Goal: Task Accomplishment & Management: Manage account settings

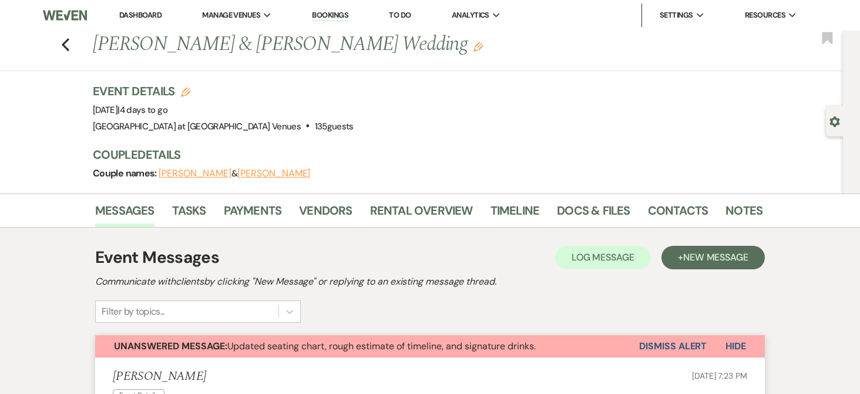
click at [327, 16] on link "Bookings" at bounding box center [330, 15] width 36 height 11
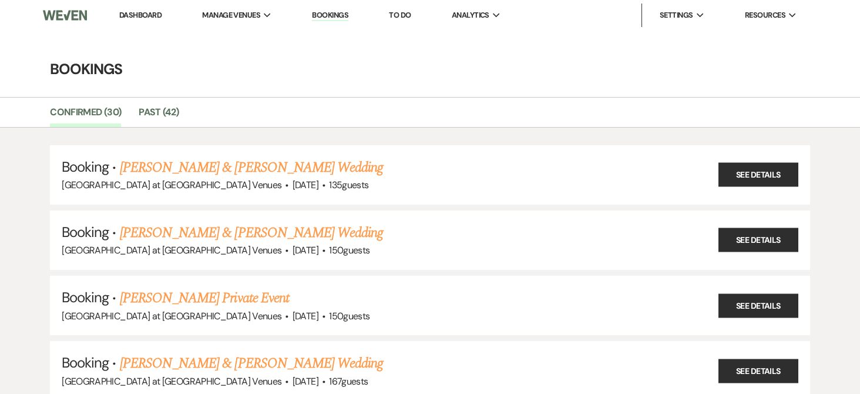
click at [147, 9] on li "Dashboard" at bounding box center [140, 15] width 54 height 23
click at [149, 11] on link "Dashboard" at bounding box center [140, 15] width 42 height 10
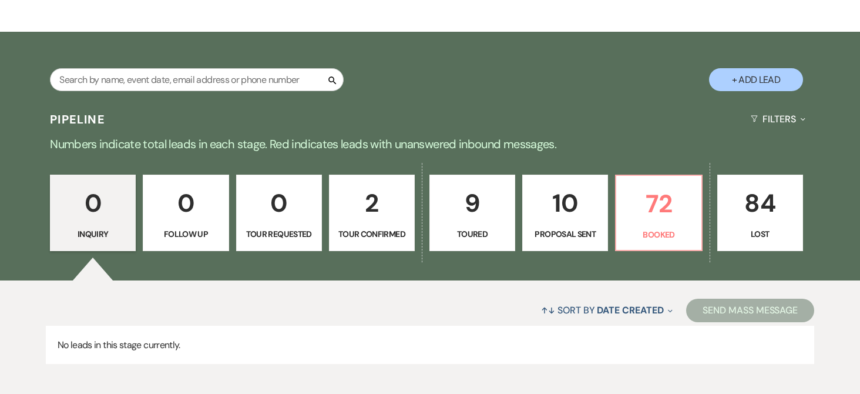
scroll to position [176, 0]
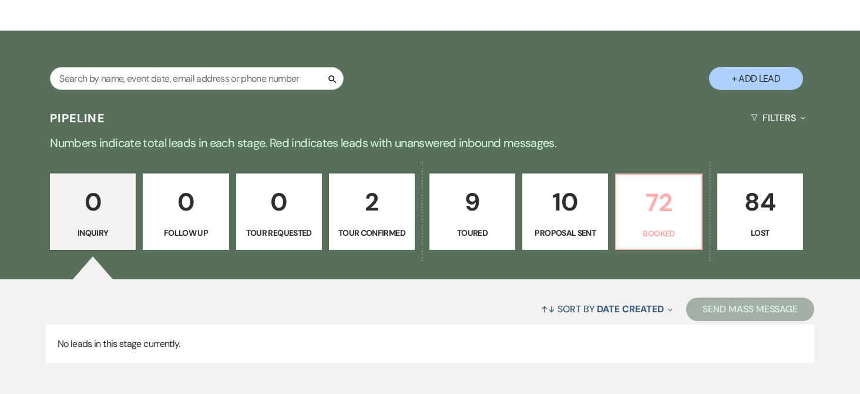
click at [670, 224] on link "72 Booked" at bounding box center [658, 211] width 87 height 76
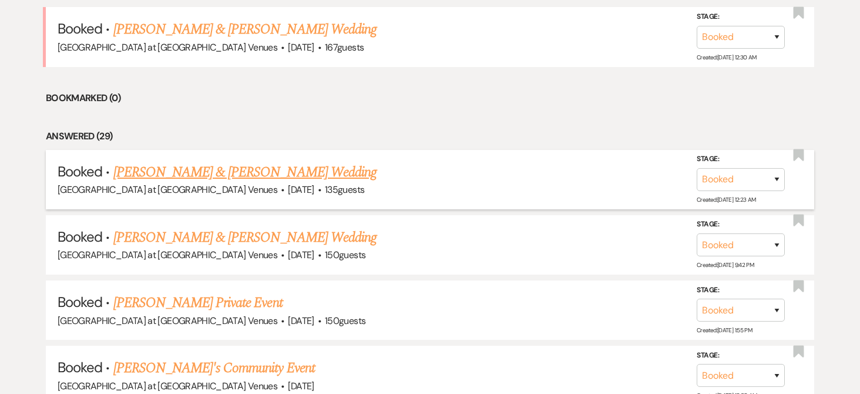
scroll to position [529, 0]
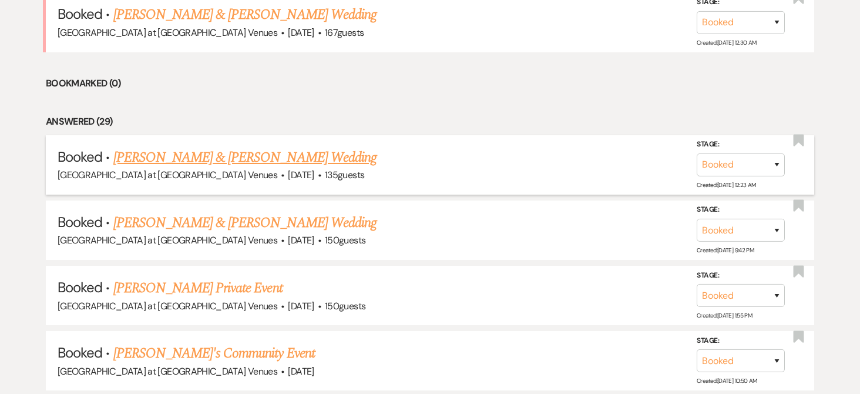
click at [264, 157] on link "[PERSON_NAME] & [PERSON_NAME] Wedding" at bounding box center [244, 157] width 263 height 21
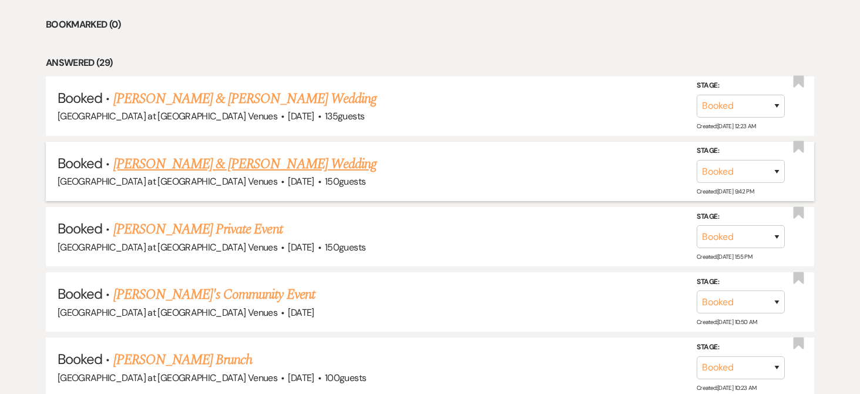
click at [310, 160] on link "[PERSON_NAME] & [PERSON_NAME] Wedding" at bounding box center [244, 163] width 263 height 21
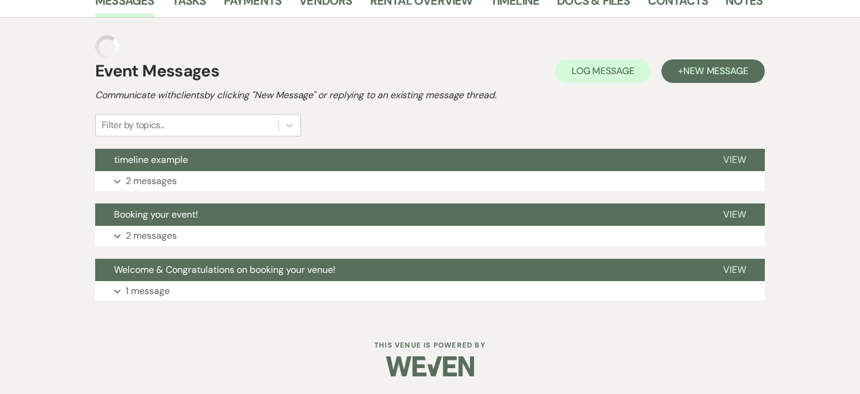
scroll to position [186, 0]
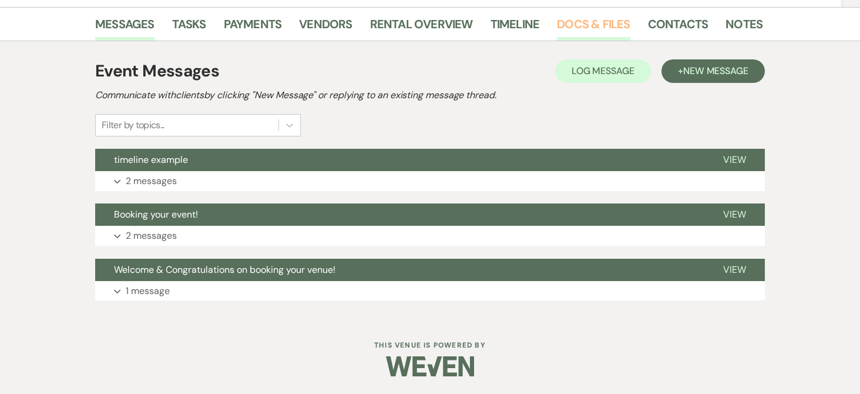
click at [578, 23] on link "Docs & Files" at bounding box center [593, 28] width 73 height 26
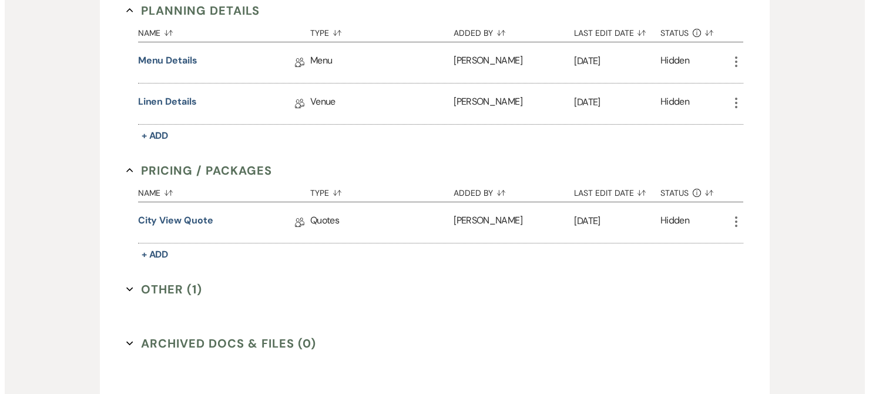
scroll to position [597, 0]
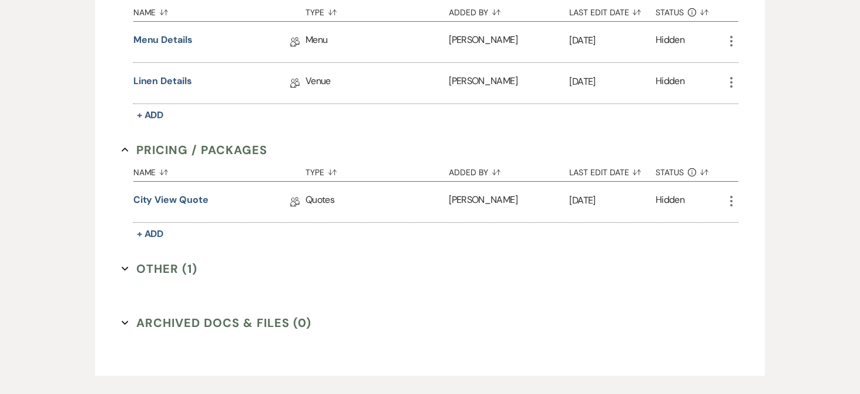
click at [155, 270] on button "Other (1) Expand" at bounding box center [160, 269] width 76 height 18
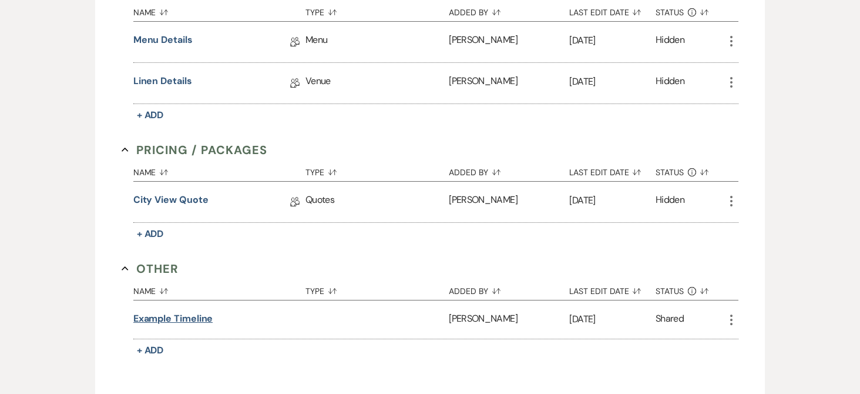
click at [191, 318] on button "example timeline" at bounding box center [173, 318] width 80 height 14
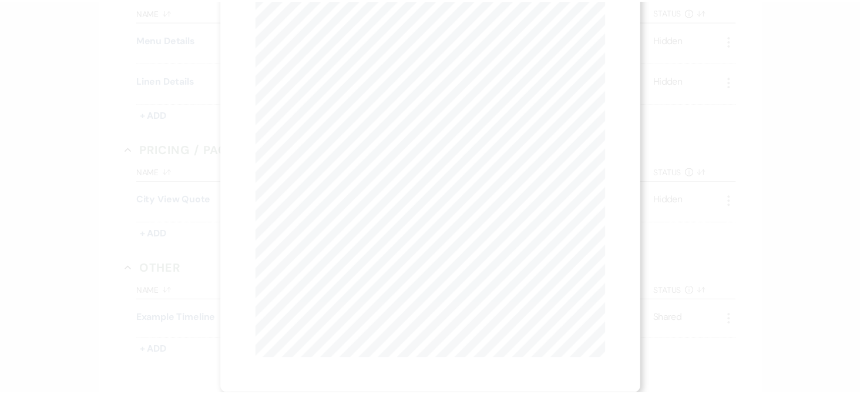
scroll to position [0, 0]
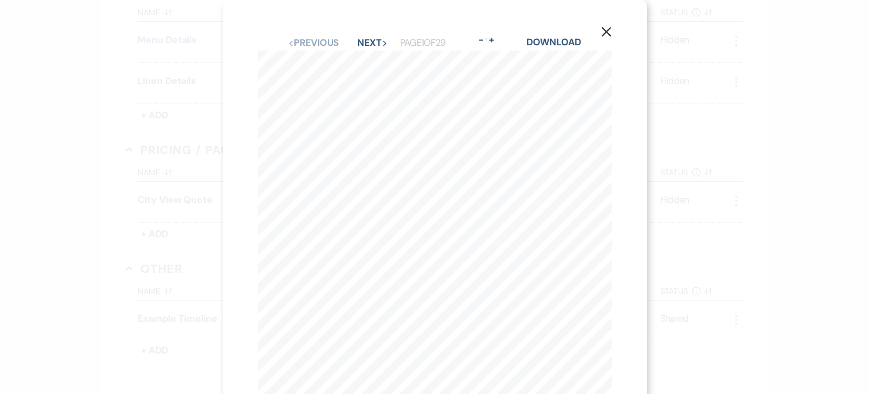
click at [606, 25] on button "X" at bounding box center [606, 31] width 18 height 21
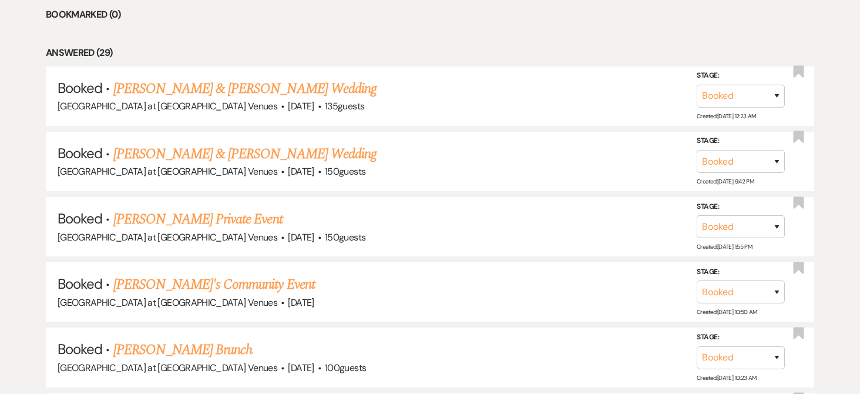
scroll to position [587, 0]
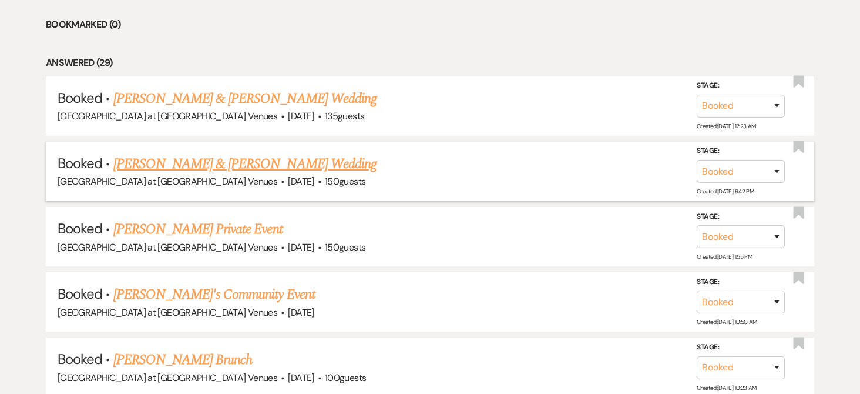
click at [209, 174] on div "[GEOGRAPHIC_DATA] at [GEOGRAPHIC_DATA] Venues · [DATE] · 150 guests" at bounding box center [430, 181] width 745 height 15
click at [214, 166] on link "[PERSON_NAME] & [PERSON_NAME] Wedding" at bounding box center [244, 163] width 263 height 21
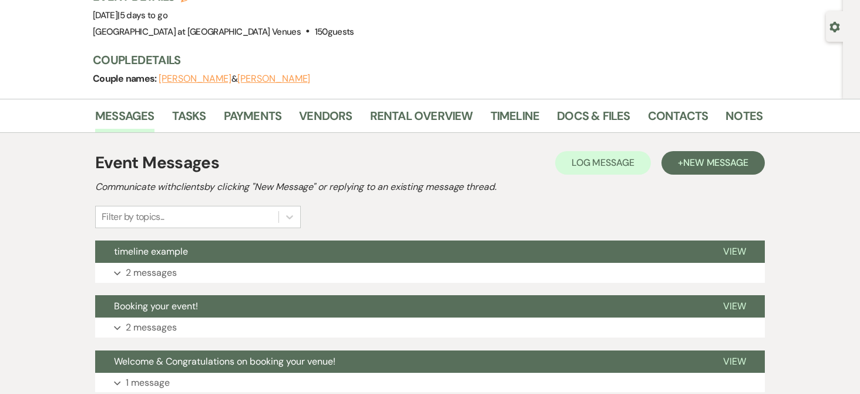
scroll to position [10, 0]
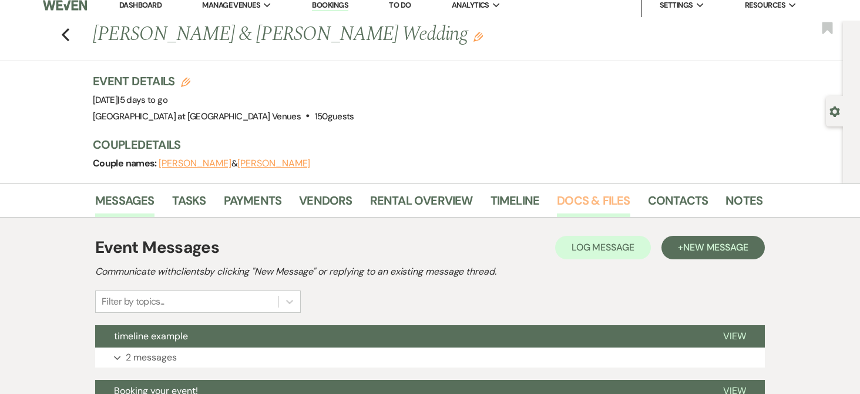
drag, startPoint x: 583, startPoint y: 203, endPoint x: 581, endPoint y: 193, distance: 10.7
click at [583, 204] on link "Docs & Files" at bounding box center [593, 204] width 73 height 26
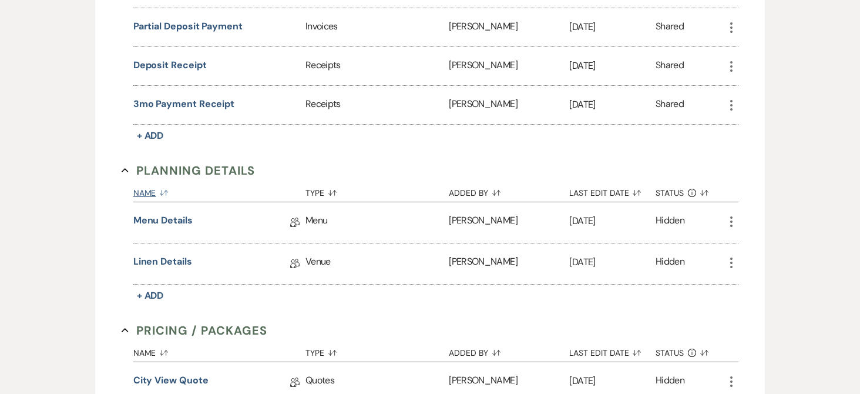
scroll to position [421, 0]
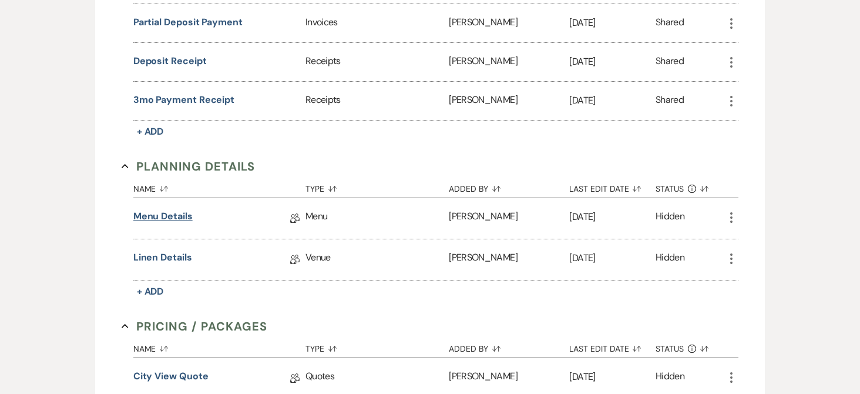
click at [169, 217] on link "Menu Details" at bounding box center [162, 218] width 59 height 18
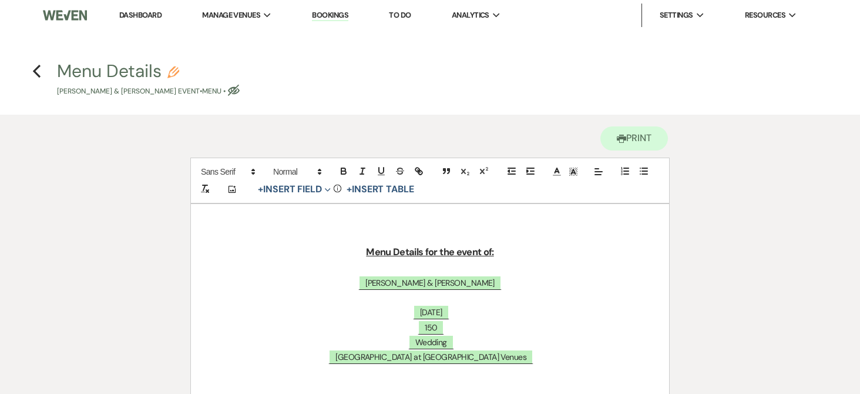
click at [337, 16] on link "Bookings" at bounding box center [330, 15] width 36 height 11
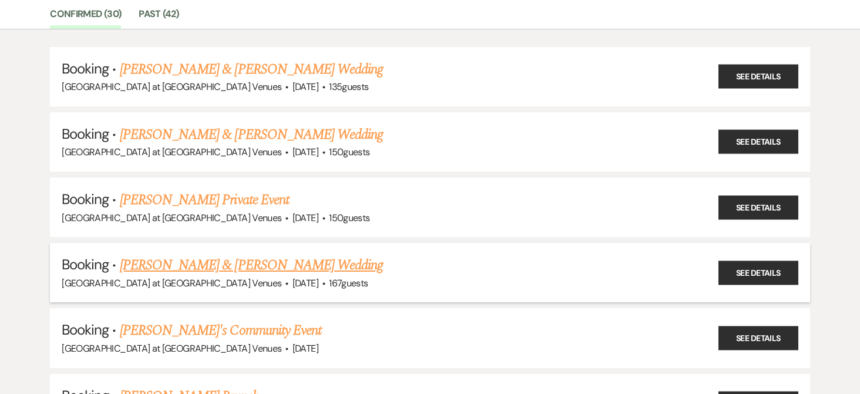
scroll to position [117, 0]
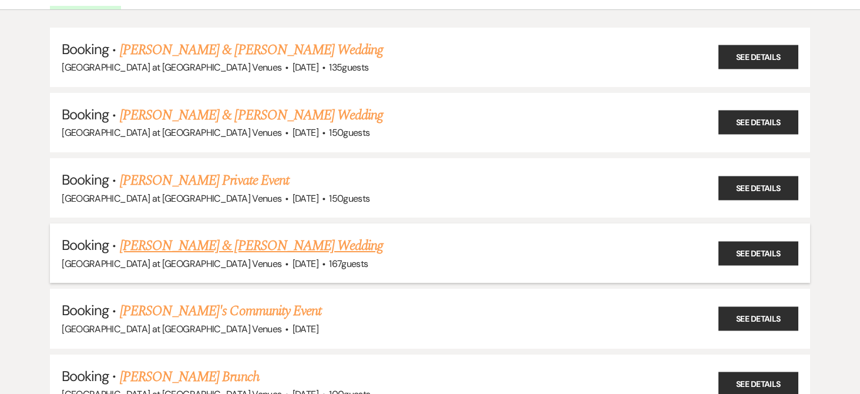
click at [243, 248] on link "[PERSON_NAME] & [PERSON_NAME] Wedding" at bounding box center [251, 245] width 263 height 21
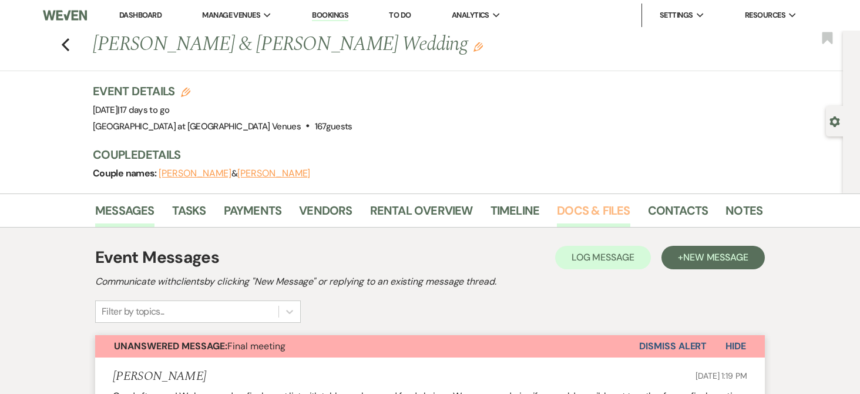
click at [595, 209] on link "Docs & Files" at bounding box center [593, 214] width 73 height 26
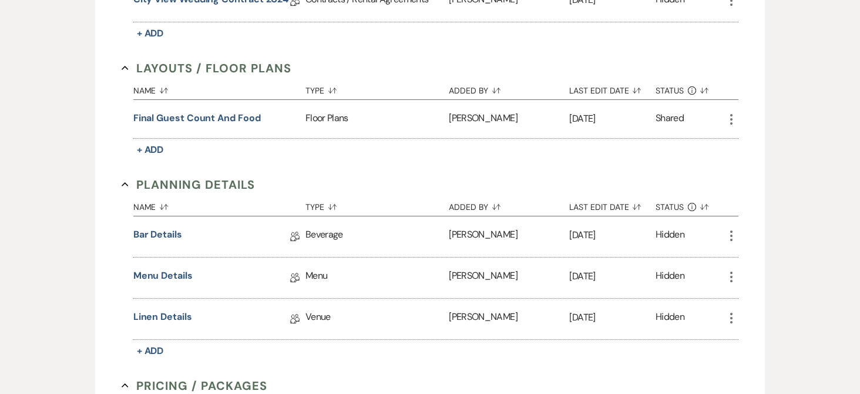
scroll to position [411, 0]
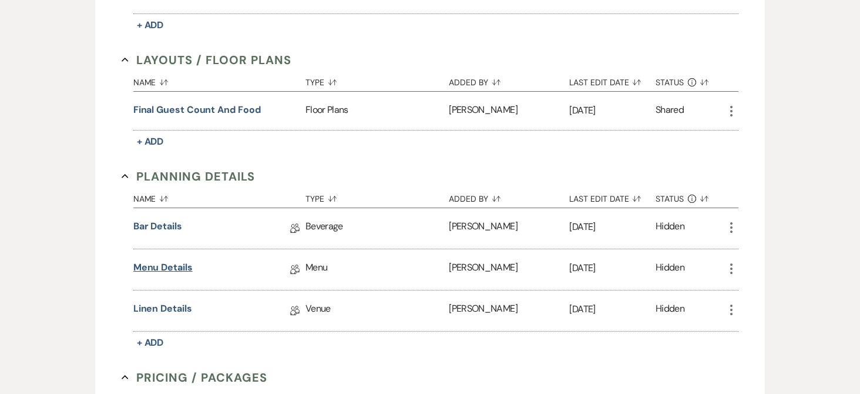
click at [156, 266] on link "Menu Details" at bounding box center [162, 269] width 59 height 18
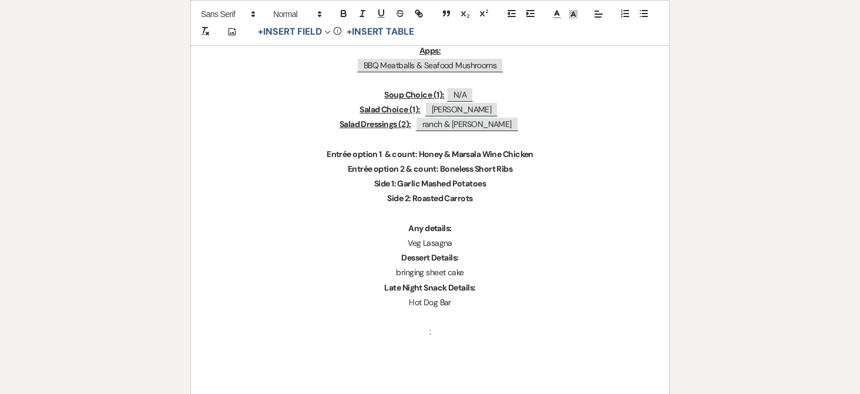
scroll to position [352, 0]
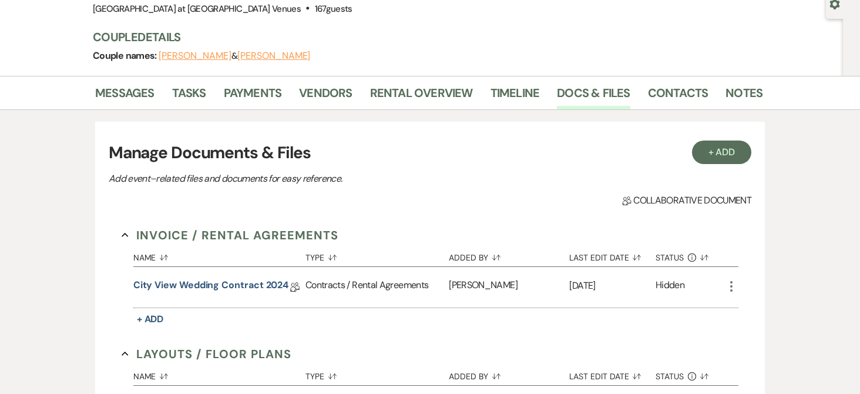
scroll to position [411, 0]
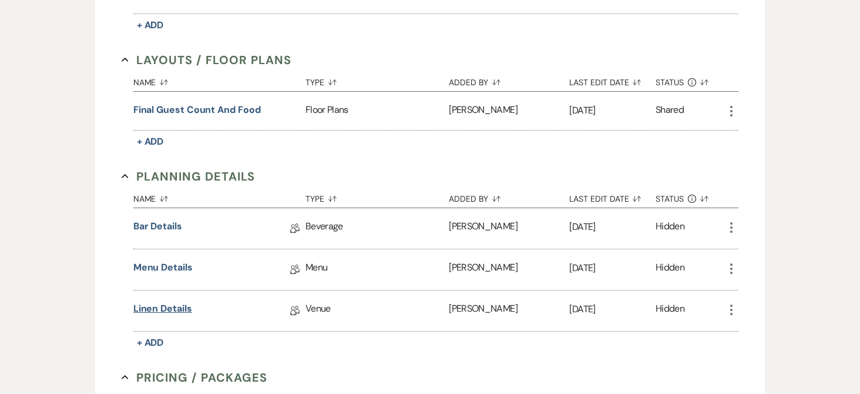
click at [170, 307] on link "Linen Details" at bounding box center [162, 310] width 59 height 18
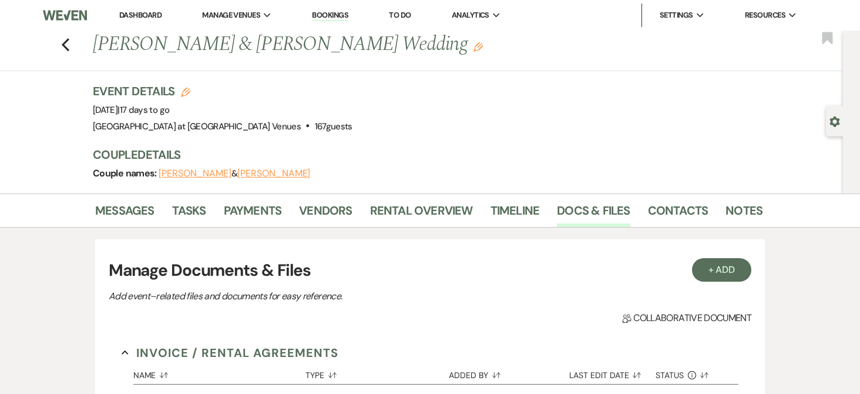
scroll to position [411, 0]
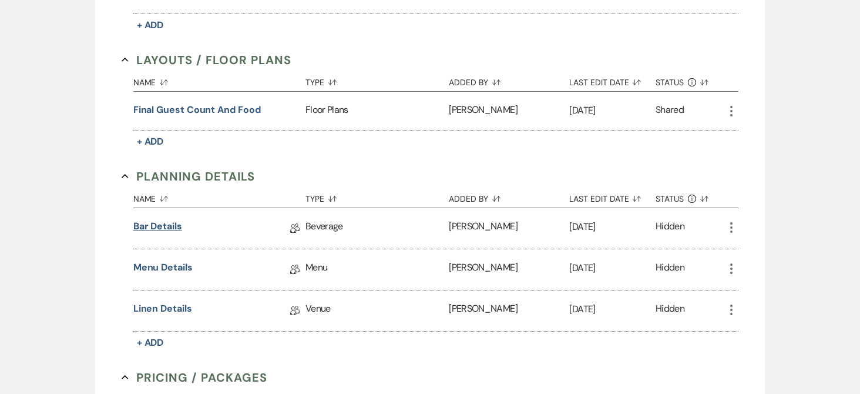
click at [166, 224] on link "Bar Details" at bounding box center [157, 228] width 49 height 18
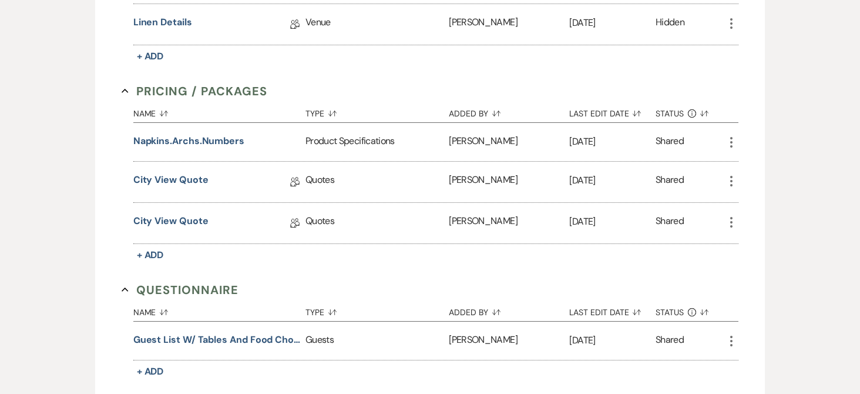
scroll to position [705, 0]
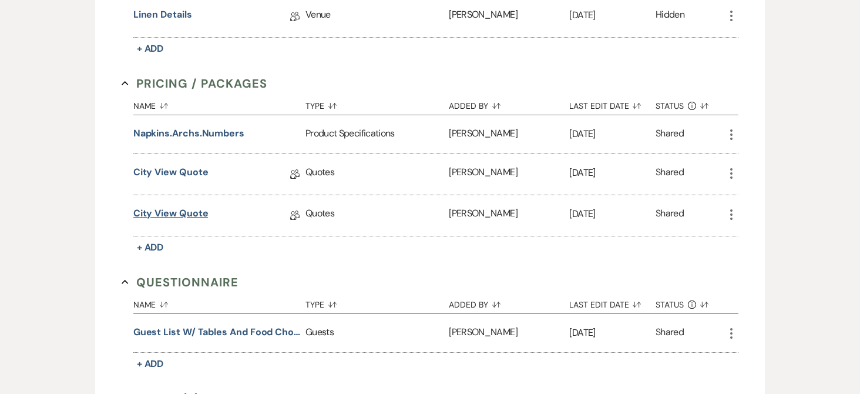
click at [193, 213] on link "City View Quote" at bounding box center [170, 215] width 75 height 18
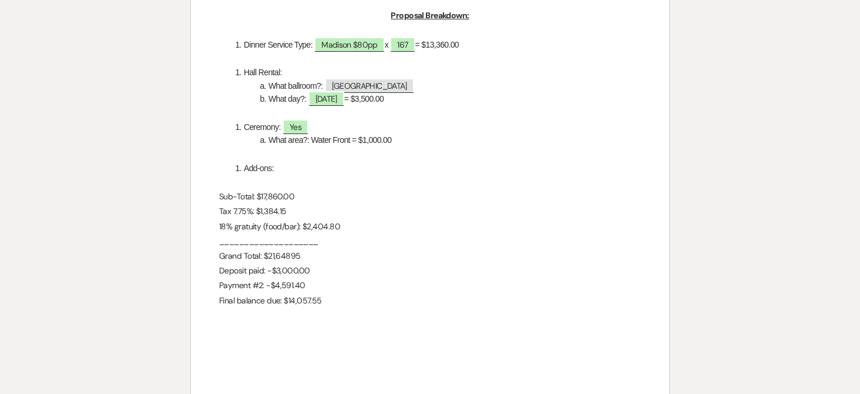
scroll to position [411, 0]
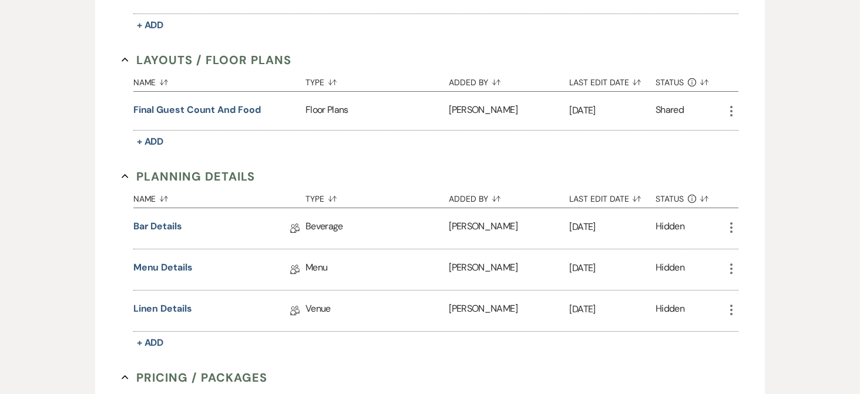
scroll to position [705, 0]
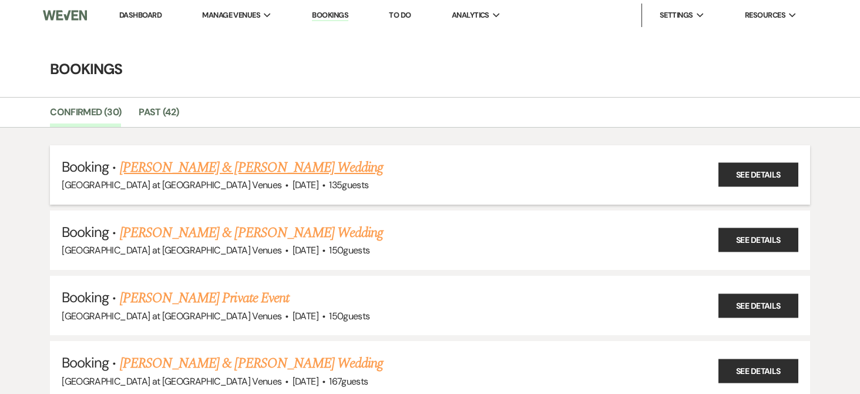
click at [202, 164] on link "[PERSON_NAME] & [PERSON_NAME] Wedding" at bounding box center [251, 167] width 263 height 21
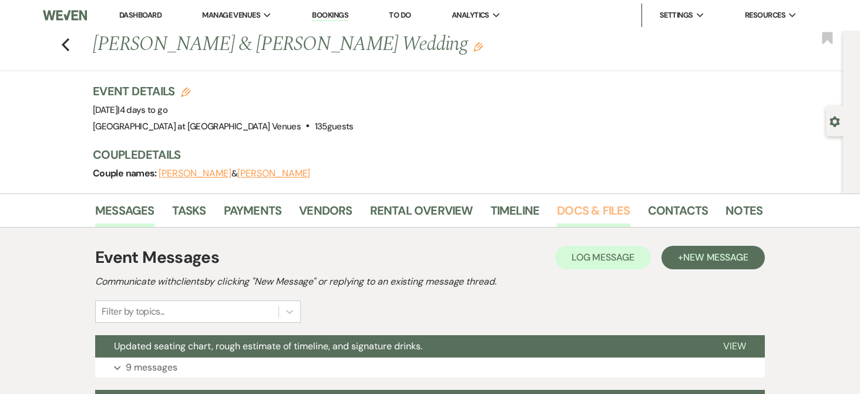
click at [572, 208] on link "Docs & Files" at bounding box center [593, 214] width 73 height 26
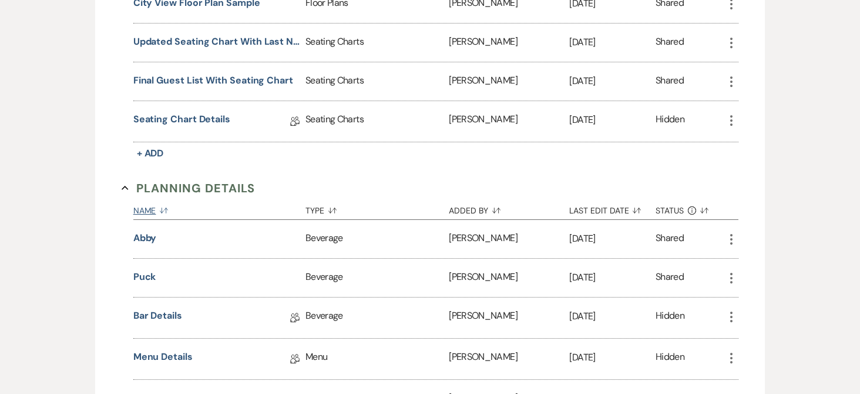
scroll to position [646, 0]
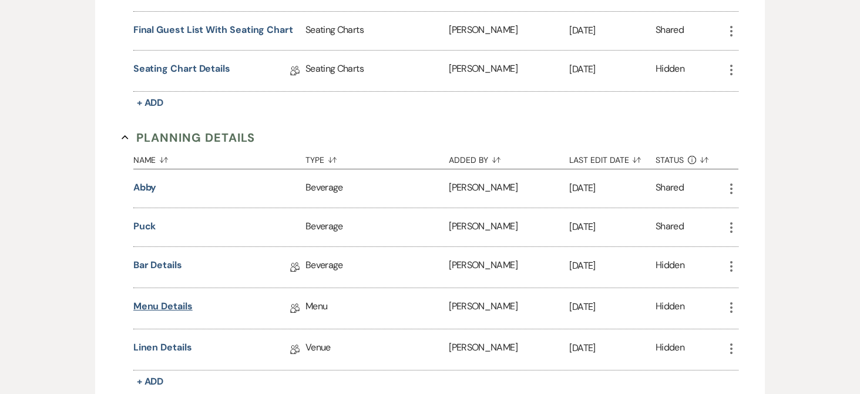
click at [161, 304] on link "Menu Details" at bounding box center [162, 308] width 59 height 18
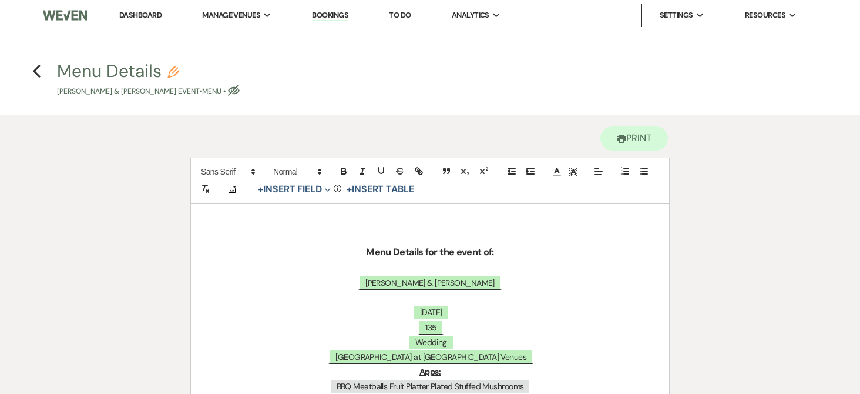
click at [330, 13] on link "Bookings" at bounding box center [330, 15] width 36 height 11
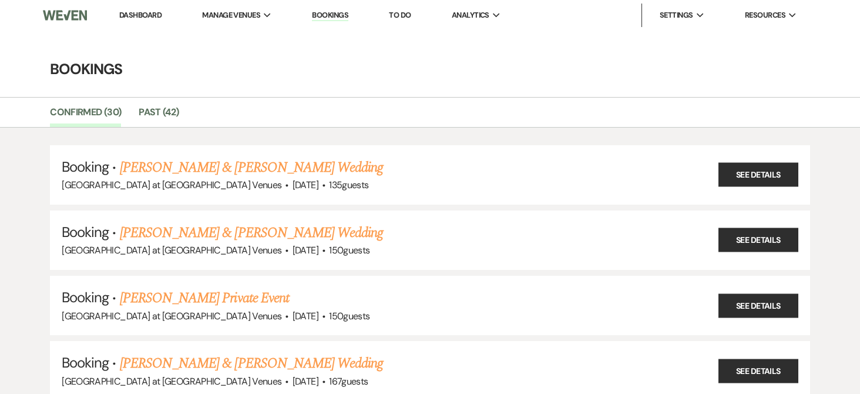
click at [145, 12] on link "Dashboard" at bounding box center [140, 15] width 42 height 10
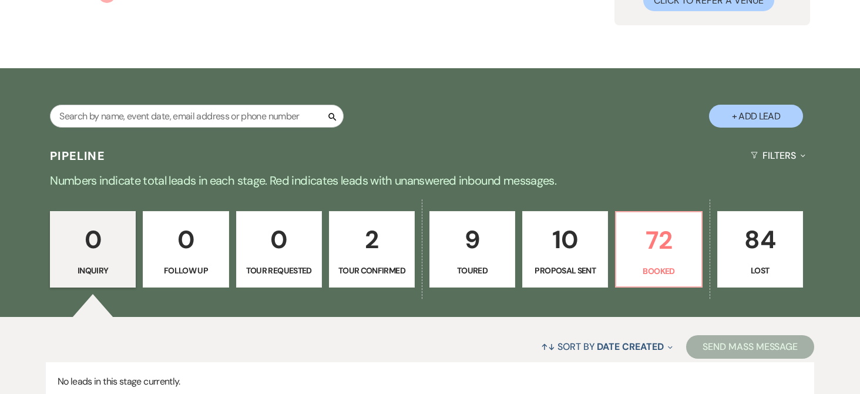
scroll to position [176, 0]
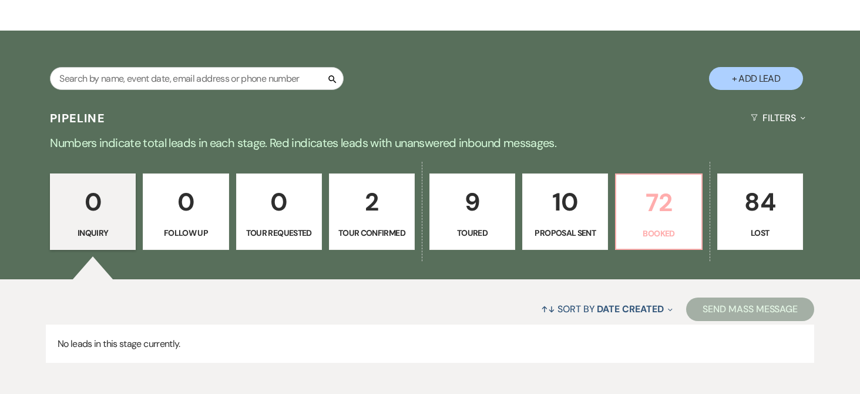
click at [661, 204] on p "72" at bounding box center [658, 202] width 70 height 39
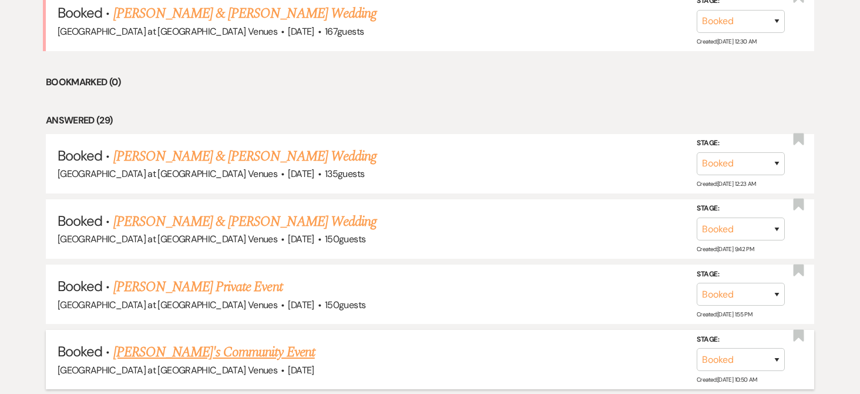
scroll to position [705, 0]
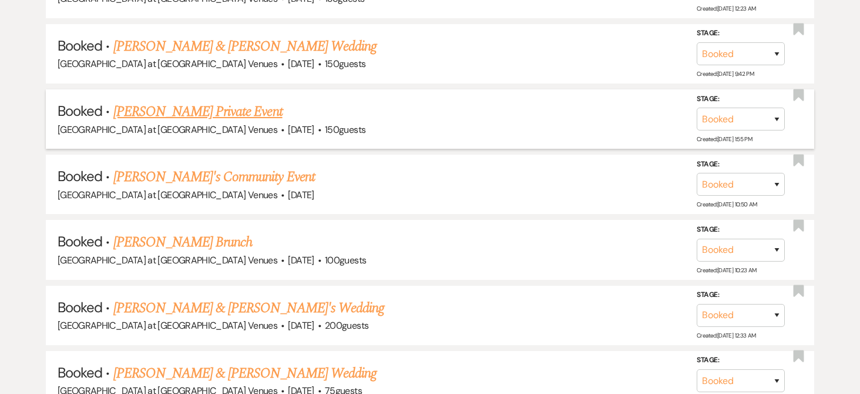
click at [193, 112] on link "[PERSON_NAME] Private Event" at bounding box center [197, 111] width 169 height 21
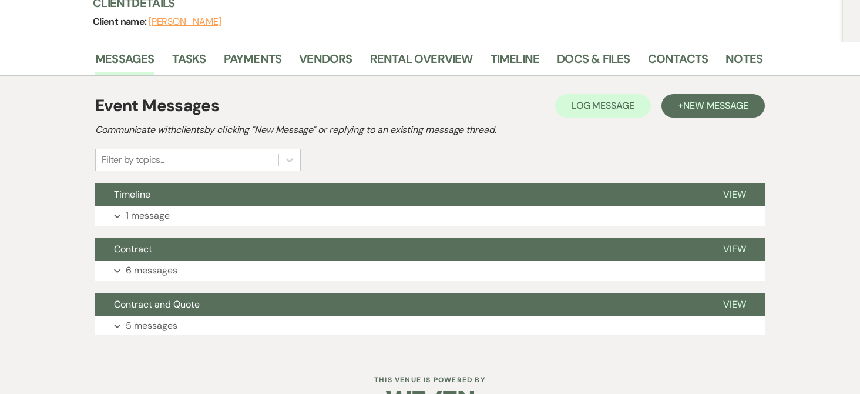
scroll to position [186, 0]
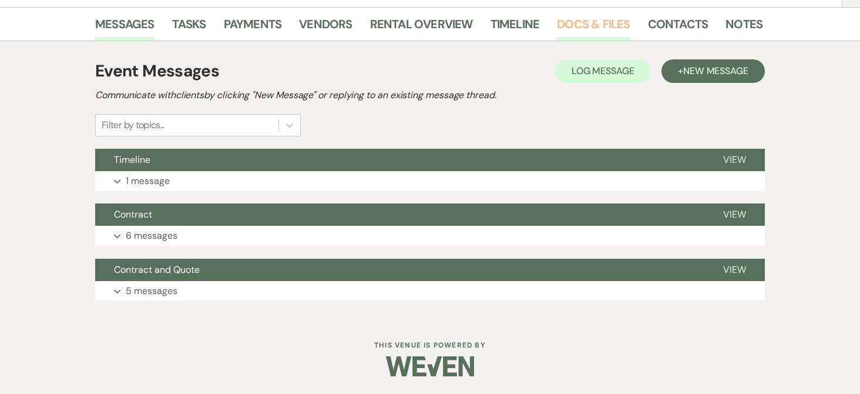
click at [583, 16] on link "Docs & Files" at bounding box center [593, 28] width 73 height 26
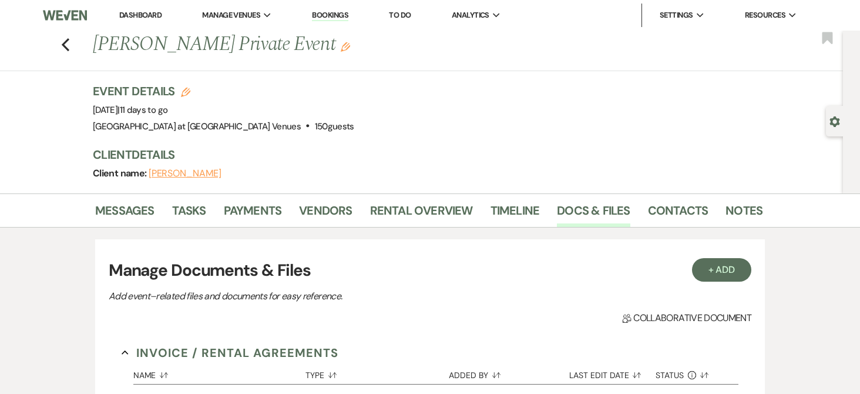
click at [336, 15] on link "Bookings" at bounding box center [330, 15] width 36 height 11
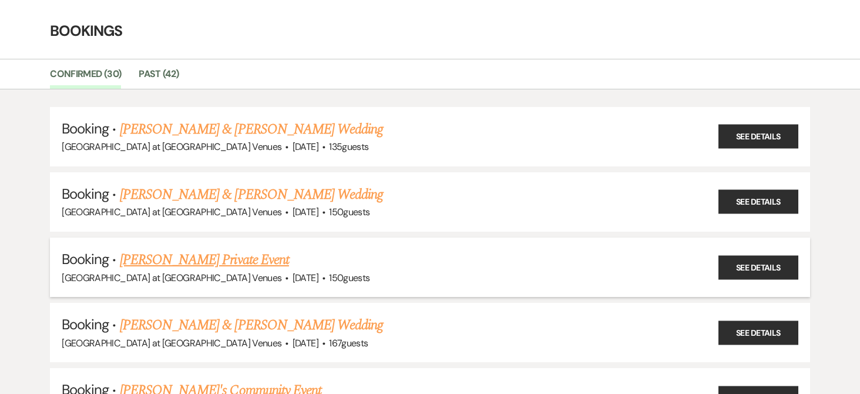
scroll to position [59, 0]
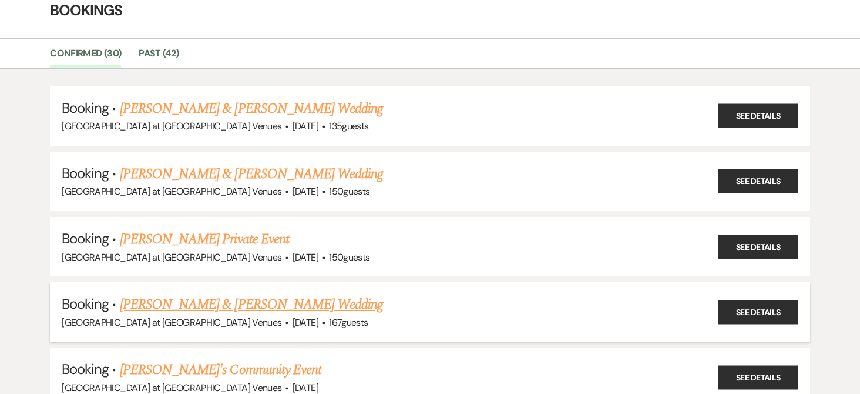
click at [258, 301] on link "[PERSON_NAME] & [PERSON_NAME] Wedding" at bounding box center [251, 304] width 263 height 21
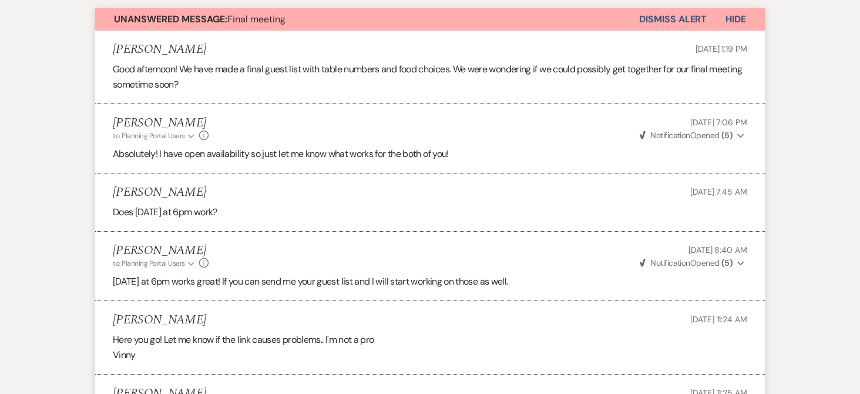
scroll to position [176, 0]
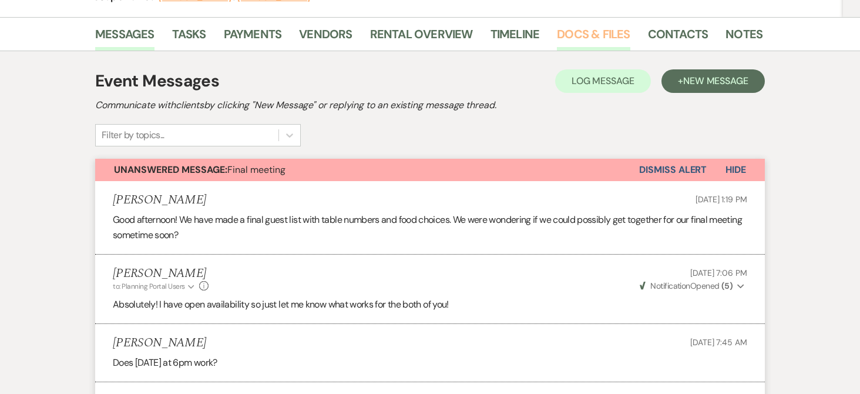
click at [606, 35] on link "Docs & Files" at bounding box center [593, 38] width 73 height 26
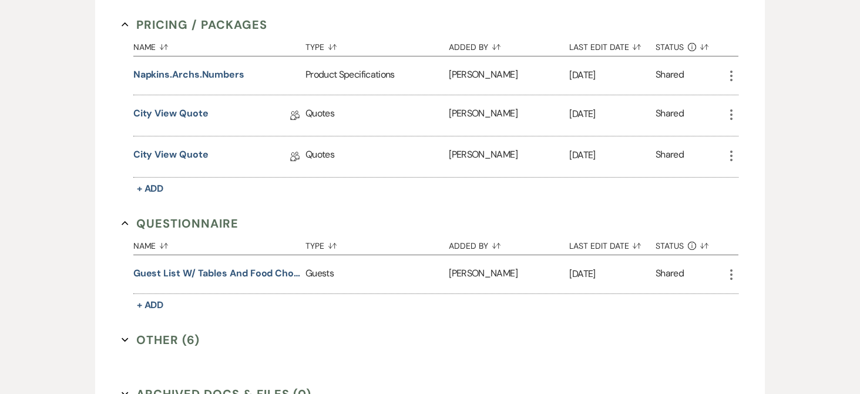
scroll to position [822, 0]
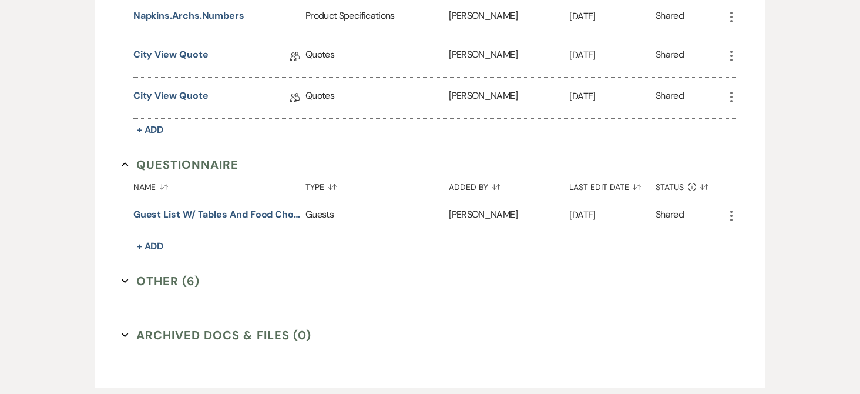
click at [129, 284] on button "Other (6) Expand" at bounding box center [161, 281] width 78 height 18
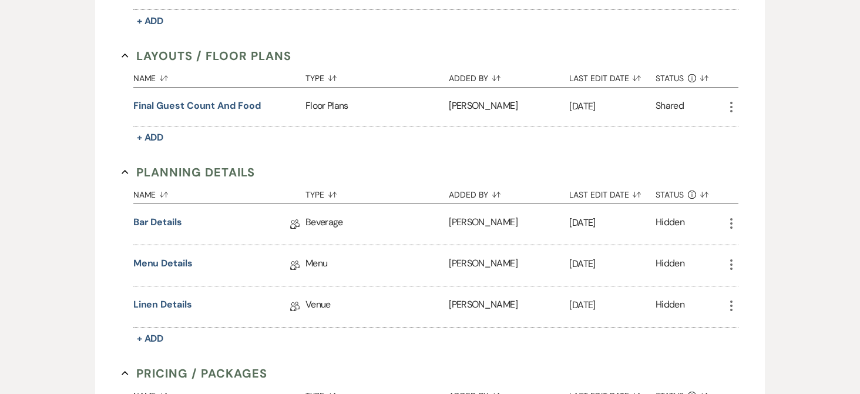
scroll to position [411, 0]
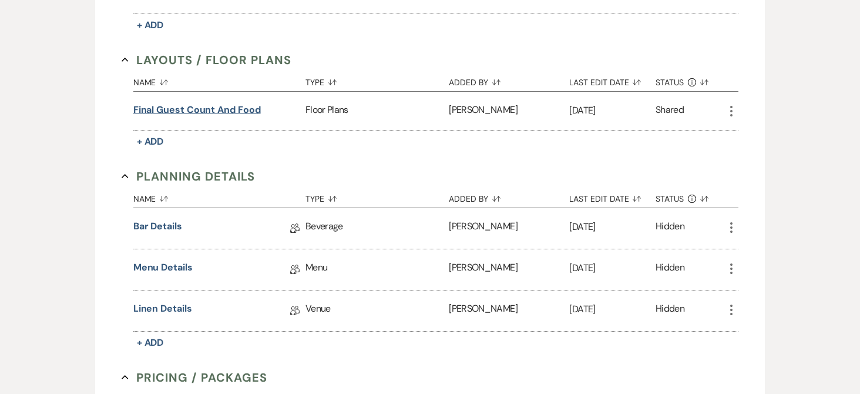
click at [228, 110] on button "Final guest count and food" at bounding box center [196, 110] width 127 height 14
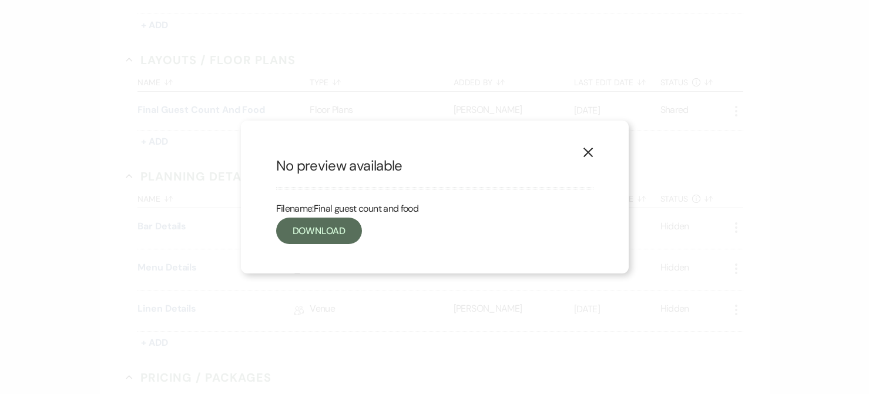
click at [595, 155] on button "X" at bounding box center [588, 152] width 18 height 21
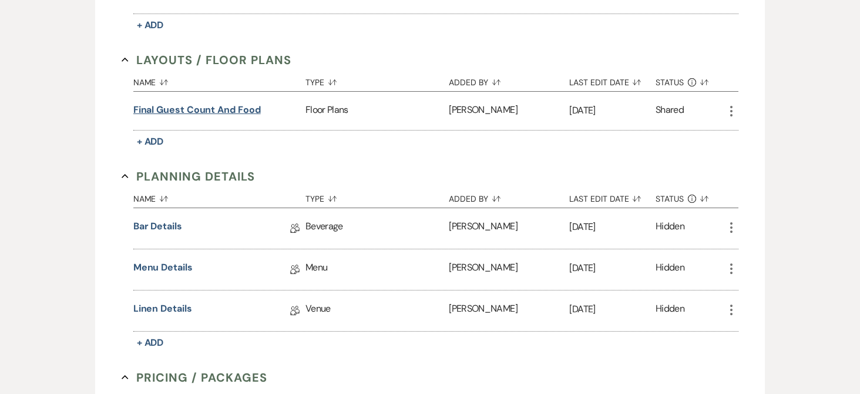
click at [253, 111] on button "Final guest count and food" at bounding box center [196, 110] width 127 height 14
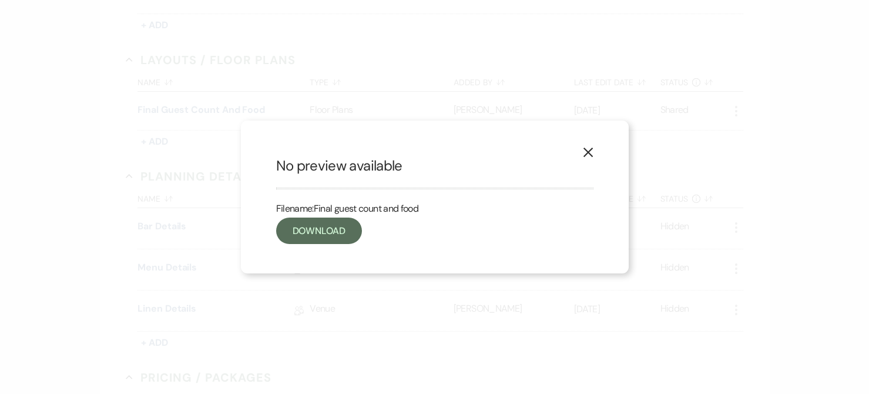
drag, startPoint x: 592, startPoint y: 155, endPoint x: 583, endPoint y: 155, distance: 8.2
click at [592, 155] on icon "X" at bounding box center [588, 152] width 11 height 11
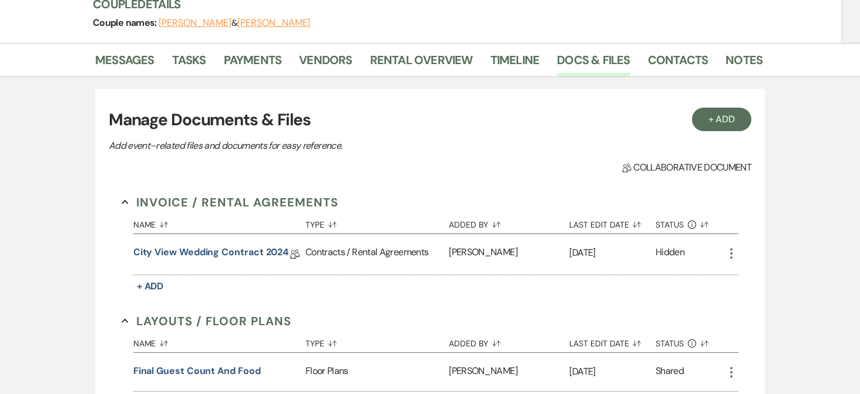
scroll to position [0, 0]
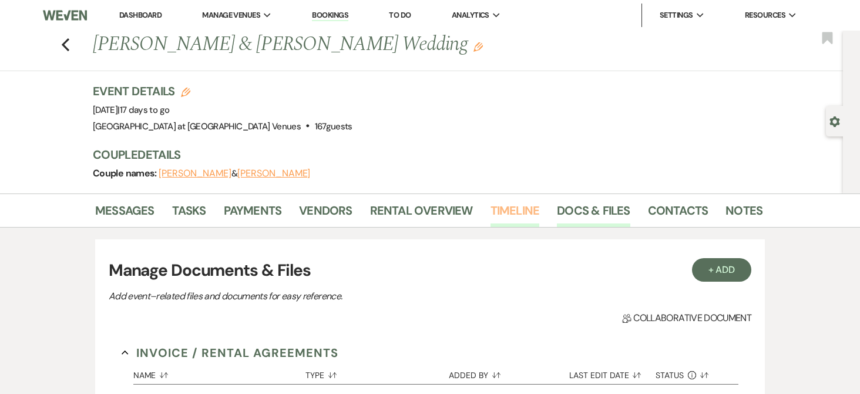
click at [515, 208] on link "Timeline" at bounding box center [515, 214] width 49 height 26
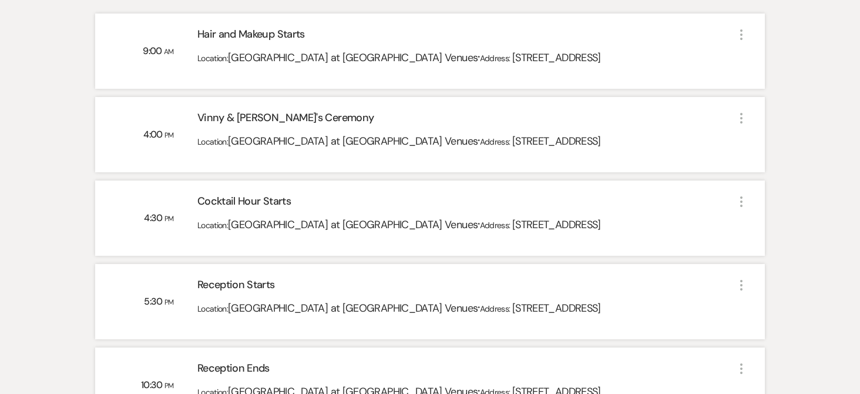
scroll to position [352, 0]
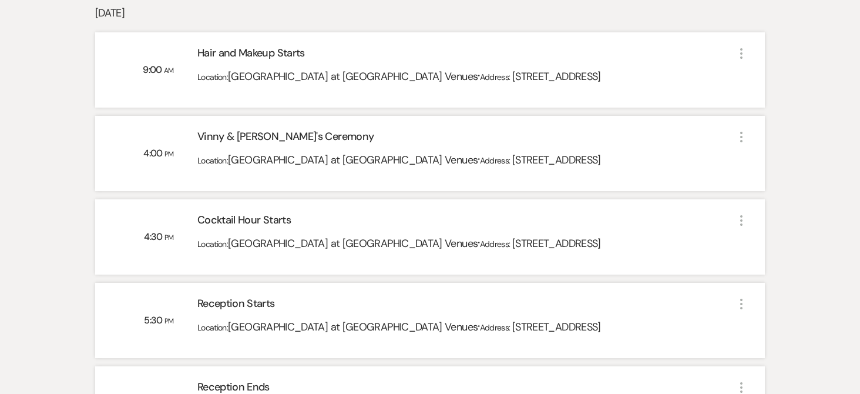
click at [86, 195] on div "Messages Tasks Payments Vendors Rental Overview Timeline Docs & Files Contacts …" at bounding box center [430, 175] width 860 height 669
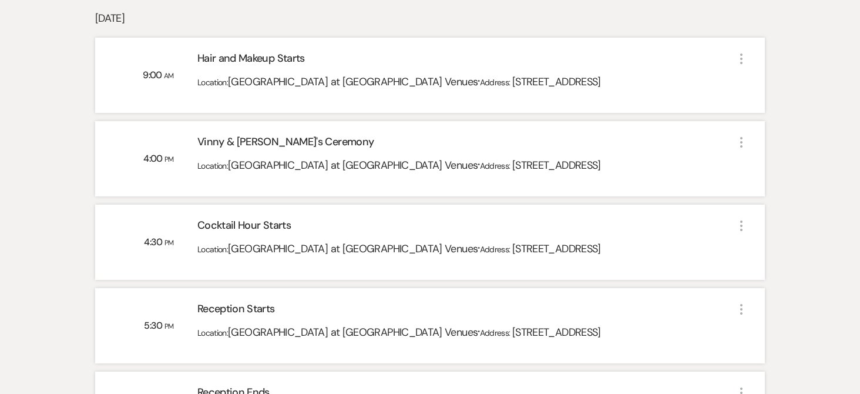
scroll to position [368, 0]
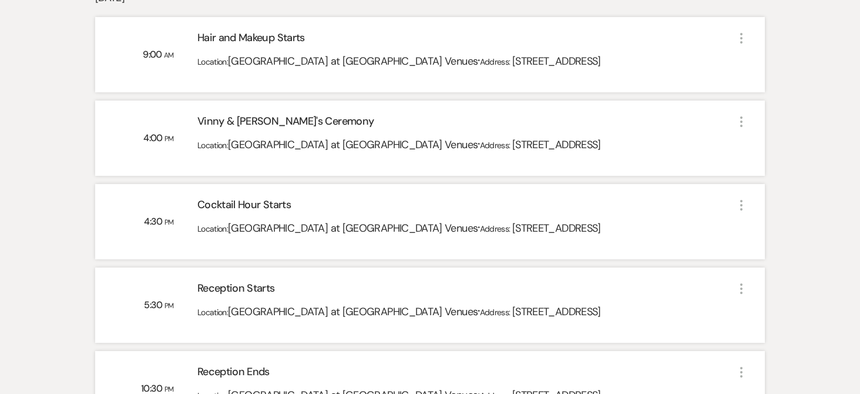
click at [59, 137] on div "Messages Tasks Payments Vendors Rental Overview Timeline Docs & Files Contacts …" at bounding box center [430, 160] width 860 height 669
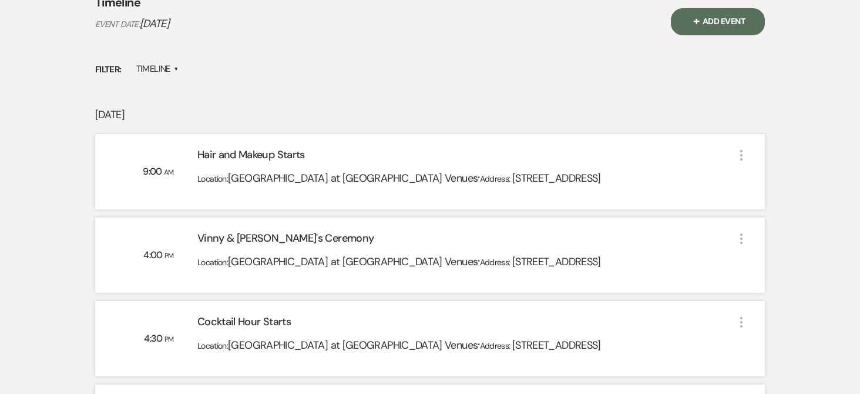
scroll to position [0, 0]
